Goal: Task Accomplishment & Management: Use online tool/utility

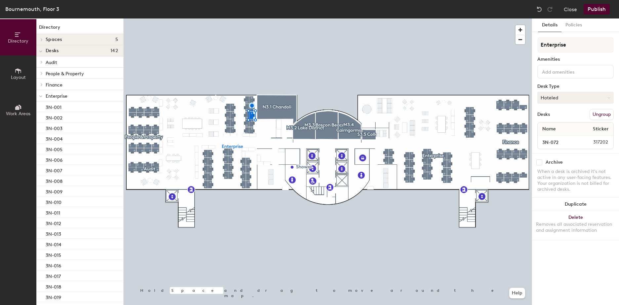
click at [610, 97] on icon at bounding box center [608, 98] width 3 height 3
click at [563, 85] on div "Desk Type" at bounding box center [575, 86] width 76 height 5
click at [574, 24] on button "Policies" at bounding box center [573, 26] width 24 height 14
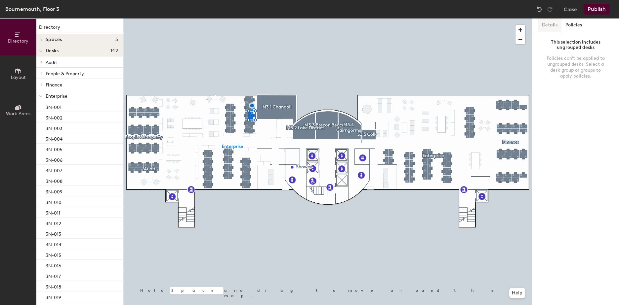
click at [547, 24] on button "Details" at bounding box center [549, 26] width 23 height 14
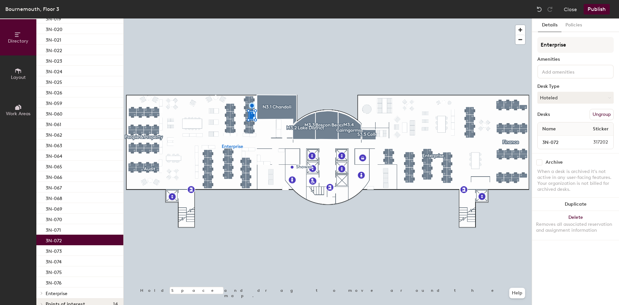
scroll to position [289, 0]
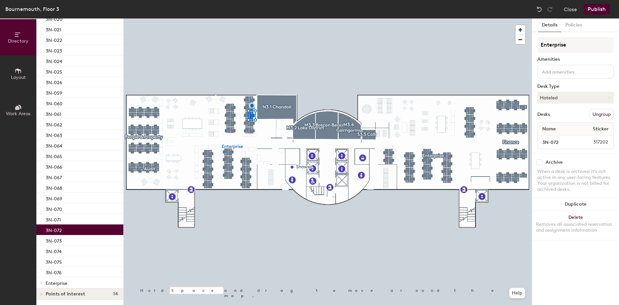
click at [68, 228] on div "3N-072" at bounding box center [79, 230] width 87 height 11
click at [557, 97] on button "Hoteled" at bounding box center [575, 98] width 76 height 12
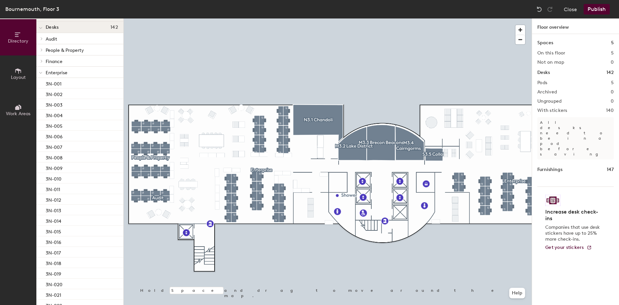
scroll to position [0, 0]
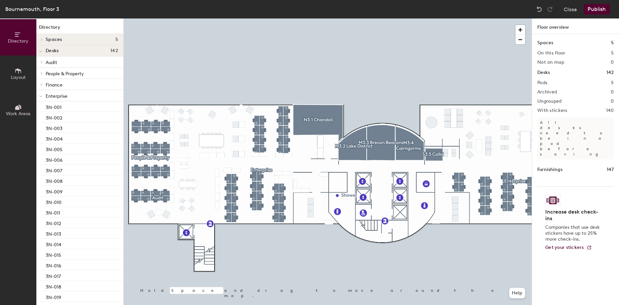
click at [53, 11] on div "Bournemouth, Floor 3" at bounding box center [32, 9] width 54 height 8
click at [571, 9] on button "Close" at bounding box center [570, 9] width 13 height 11
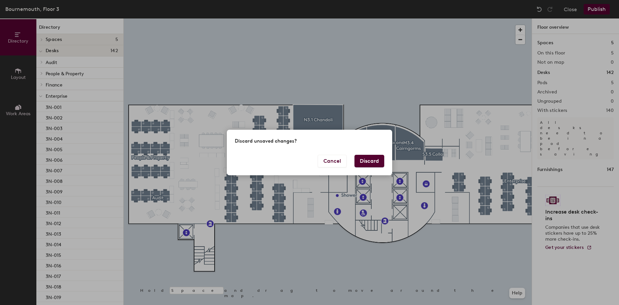
click at [368, 158] on button "Discard" at bounding box center [369, 161] width 30 height 13
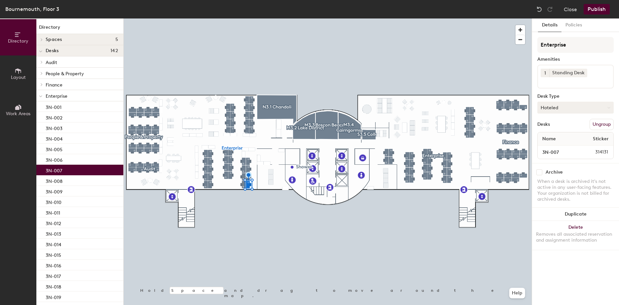
click at [596, 109] on button "Hoteled" at bounding box center [575, 108] width 76 height 12
click at [587, 94] on div "Desk Type" at bounding box center [575, 96] width 76 height 5
click at [569, 9] on button "Close" at bounding box center [570, 9] width 13 height 11
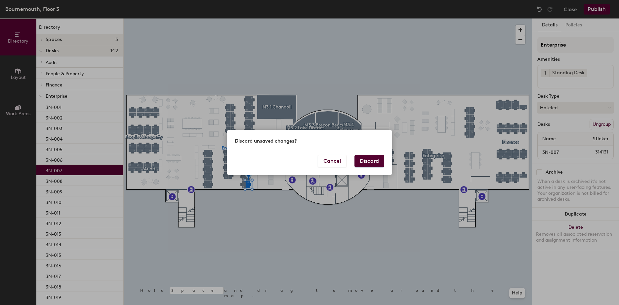
click at [377, 163] on button "Discard" at bounding box center [369, 161] width 30 height 13
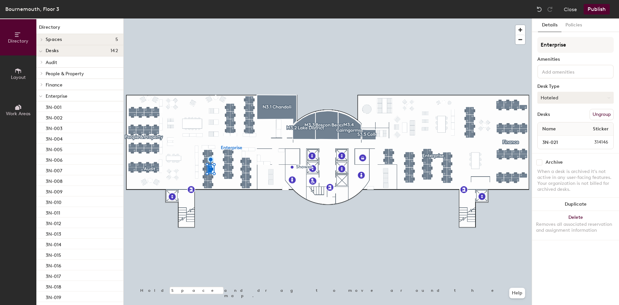
click at [564, 99] on button "Hoteled" at bounding box center [575, 98] width 76 height 12
click at [562, 98] on button "Hoteled" at bounding box center [575, 98] width 76 height 12
click at [578, 98] on button "Hoteled" at bounding box center [575, 98] width 76 height 12
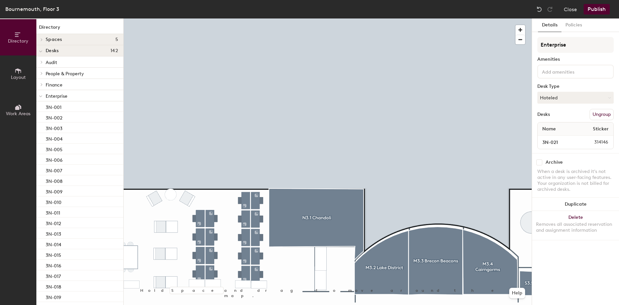
click at [12, 36] on button "Directory" at bounding box center [18, 37] width 36 height 36
click at [571, 10] on button "Close" at bounding box center [570, 9] width 13 height 11
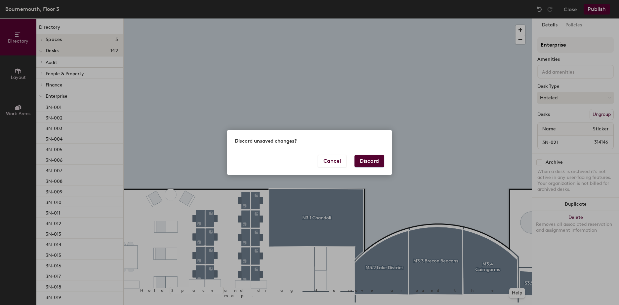
click at [366, 158] on button "Discard" at bounding box center [369, 161] width 30 height 13
